Goal: Obtain resource: Download file/media

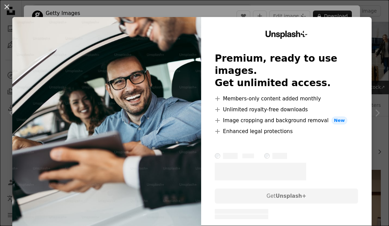
scroll to position [52, 0]
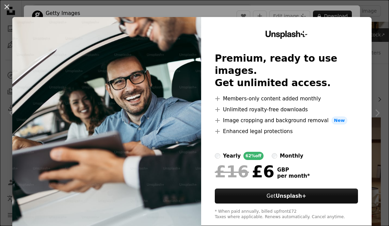
click at [278, 14] on div "An X shape Unsplash+ Premium, ready to use images. Get unlimited access. A plus…" at bounding box center [194, 113] width 389 height 226
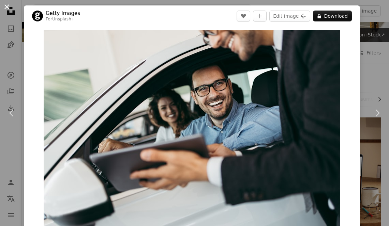
click at [6, 8] on button "An X shape" at bounding box center [7, 7] width 8 height 8
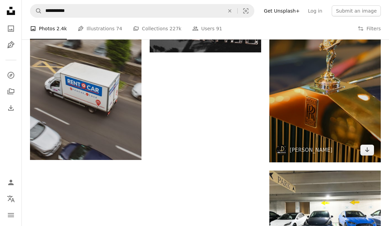
scroll to position [689, 0]
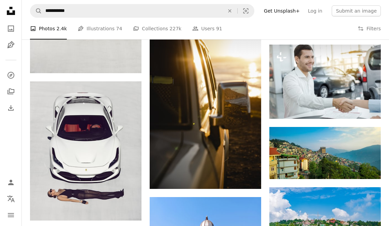
scroll to position [1746, 0]
